Goal: Find specific fact: Find specific fact

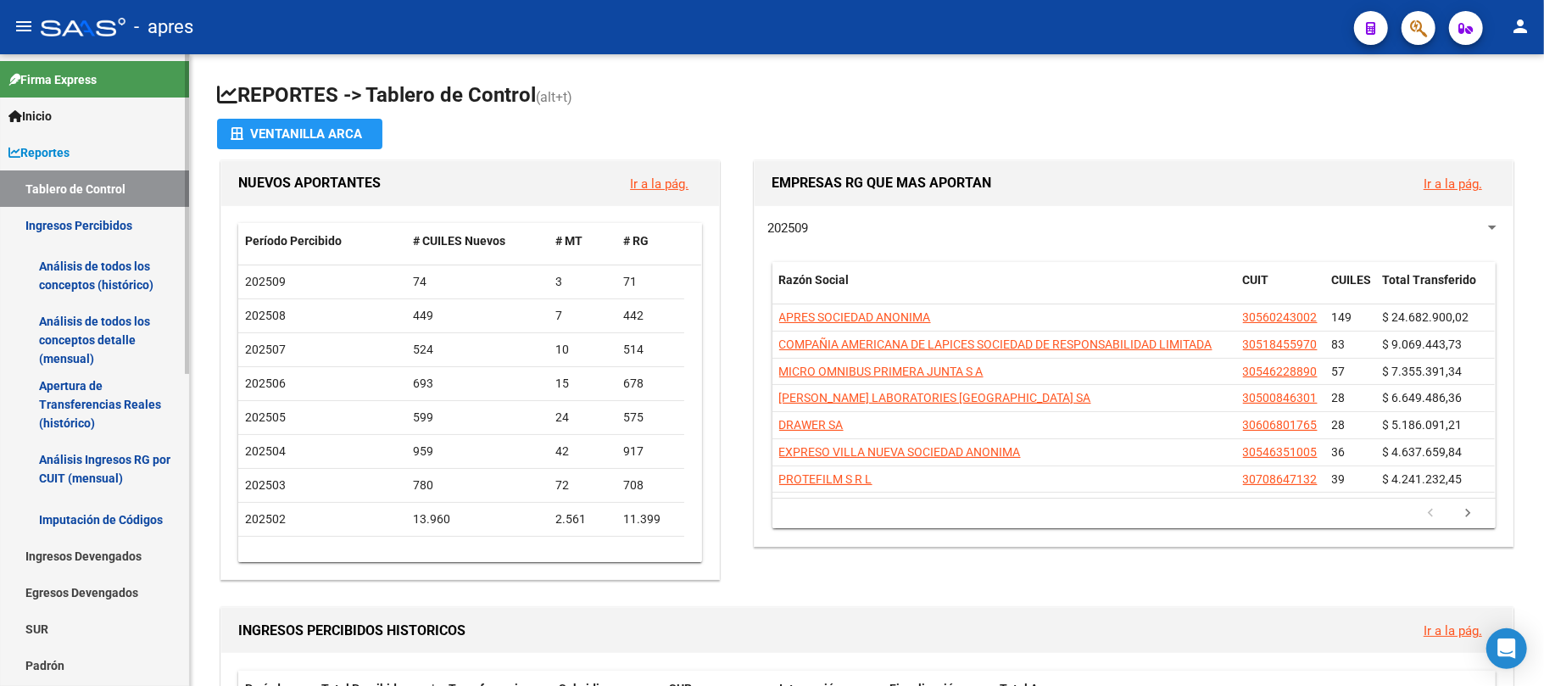
click at [85, 332] on link "Análisis de todos los conceptos detalle (mensual)" at bounding box center [94, 340] width 189 height 64
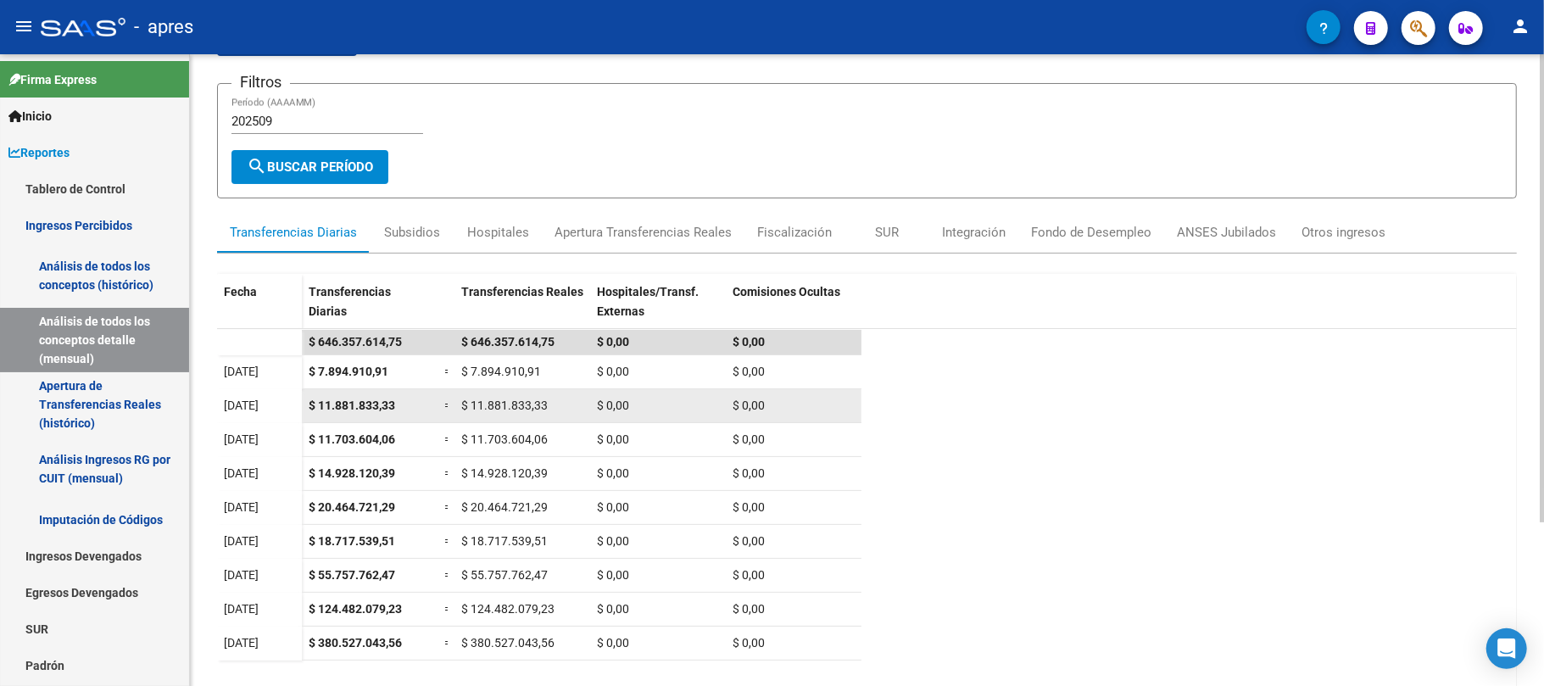
scroll to position [220, 0]
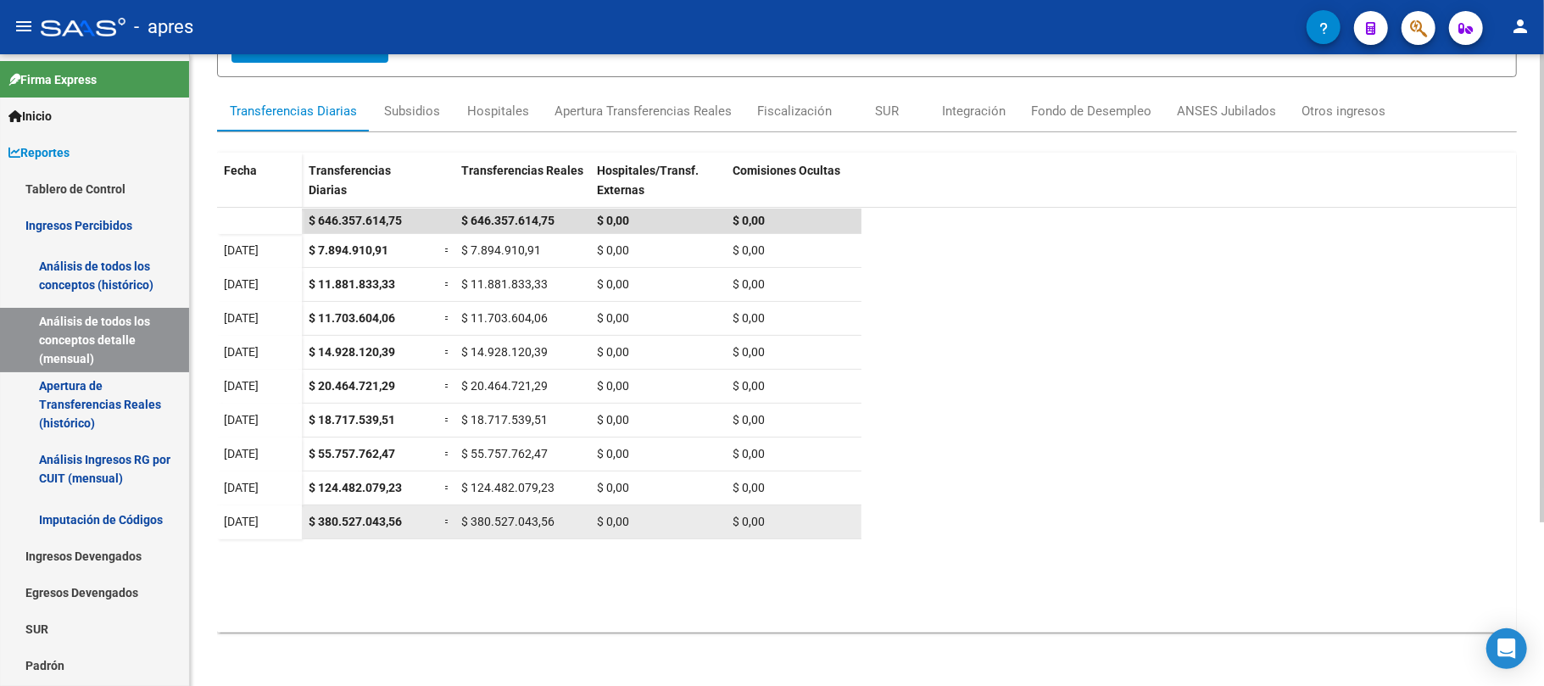
click at [348, 520] on span "$ 380.527.043,56" at bounding box center [355, 522] width 93 height 14
copy span "380.527.043,56"
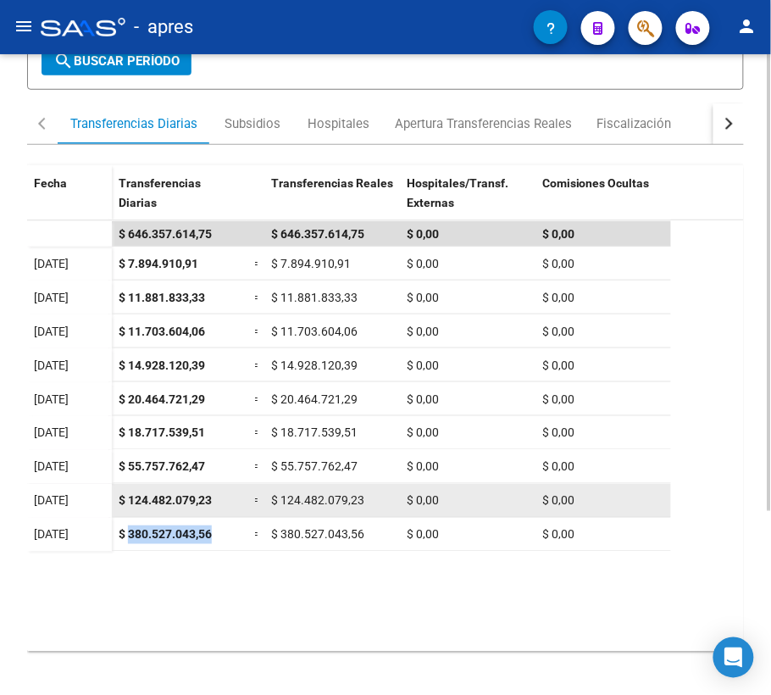
click at [160, 507] on div "$ 124.482.079,23" at bounding box center [180, 501] width 122 height 19
click at [164, 495] on span "$ 124.482.079,23" at bounding box center [165, 501] width 93 height 14
copy span "124.482.079,23"
